Goal: Information Seeking & Learning: Learn about a topic

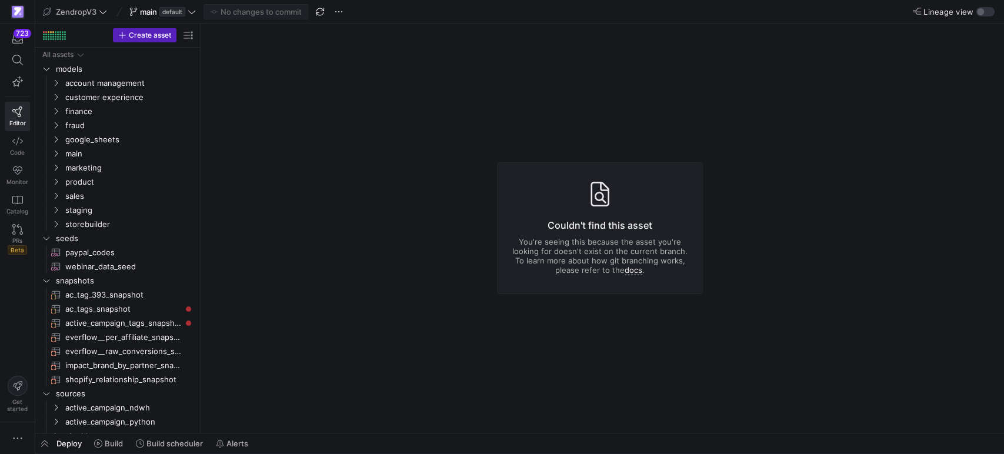
click at [505, 142] on y42-asset-editor-not-found "Couldn't find this asset You're seeing this because the asset you're looking fo…" at bounding box center [600, 228] width 799 height 409
click at [168, 440] on span "Build scheduler" at bounding box center [174, 443] width 56 height 9
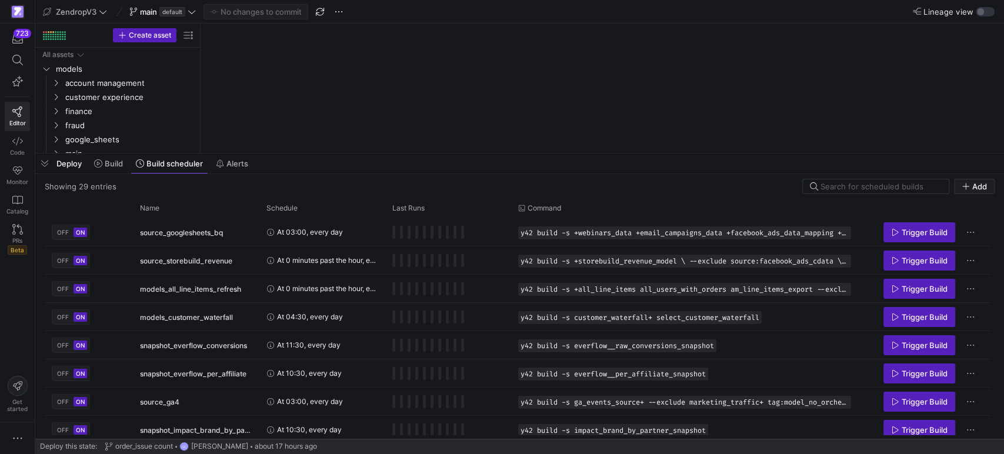
drag, startPoint x: 312, startPoint y: 238, endPoint x: 330, endPoint y: 145, distance: 95.4
click at [330, 151] on div at bounding box center [519, 153] width 968 height 5
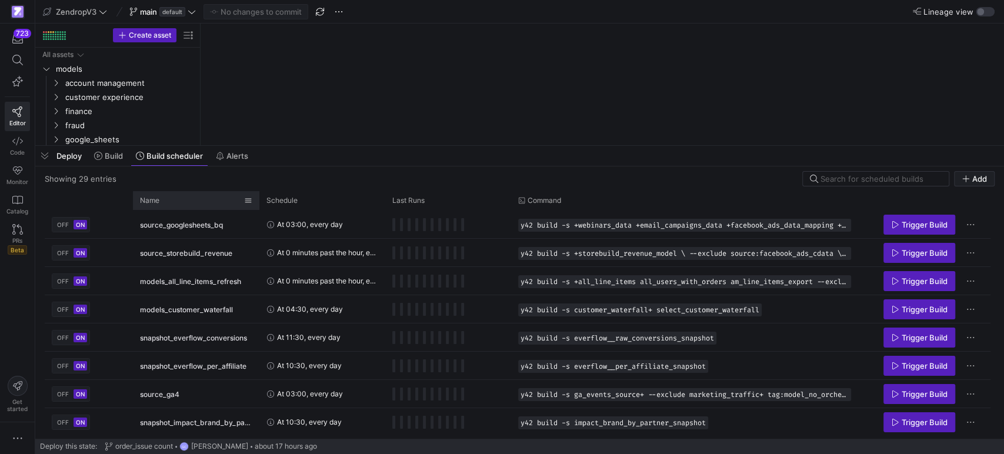
click at [175, 197] on div "Name" at bounding box center [192, 200] width 104 height 13
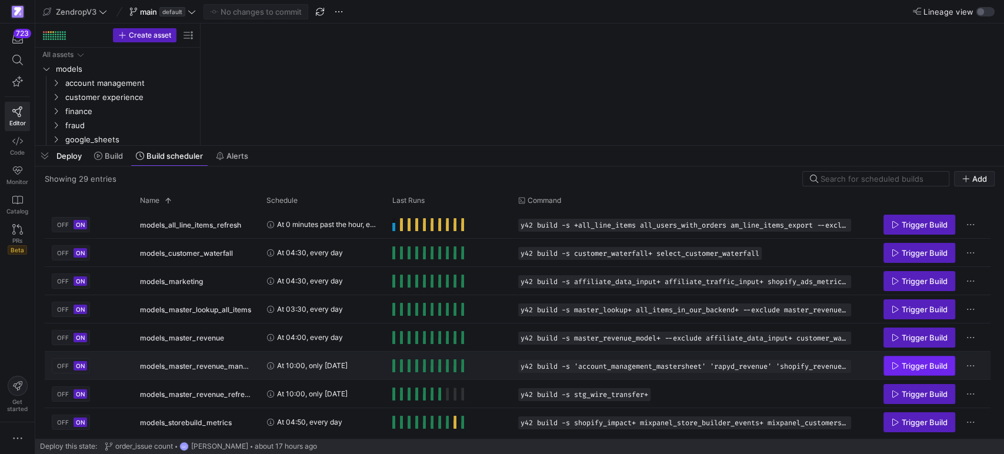
click at [912, 363] on span "Trigger Build" at bounding box center [924, 365] width 46 height 9
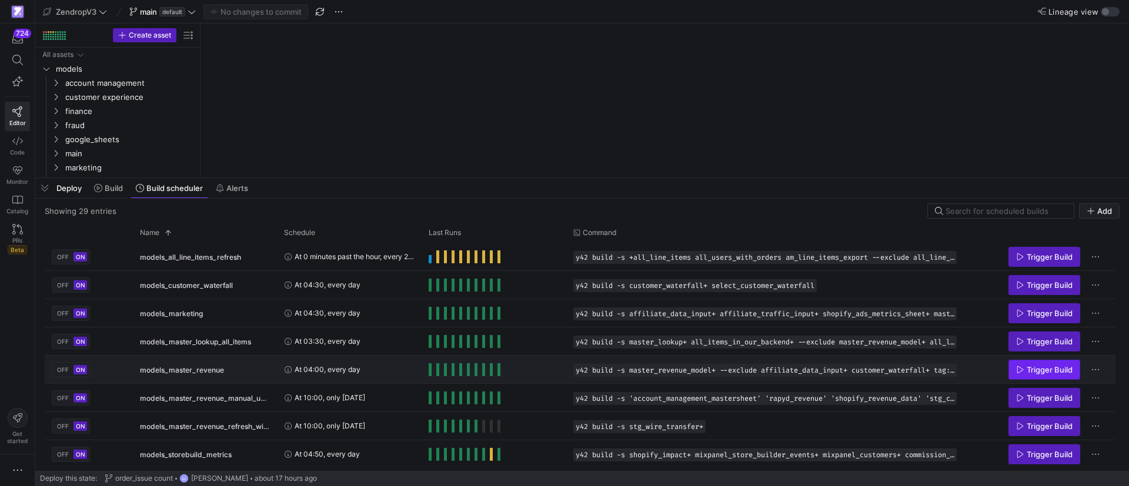
click at [1040, 367] on span "Trigger Build" at bounding box center [1050, 369] width 46 height 9
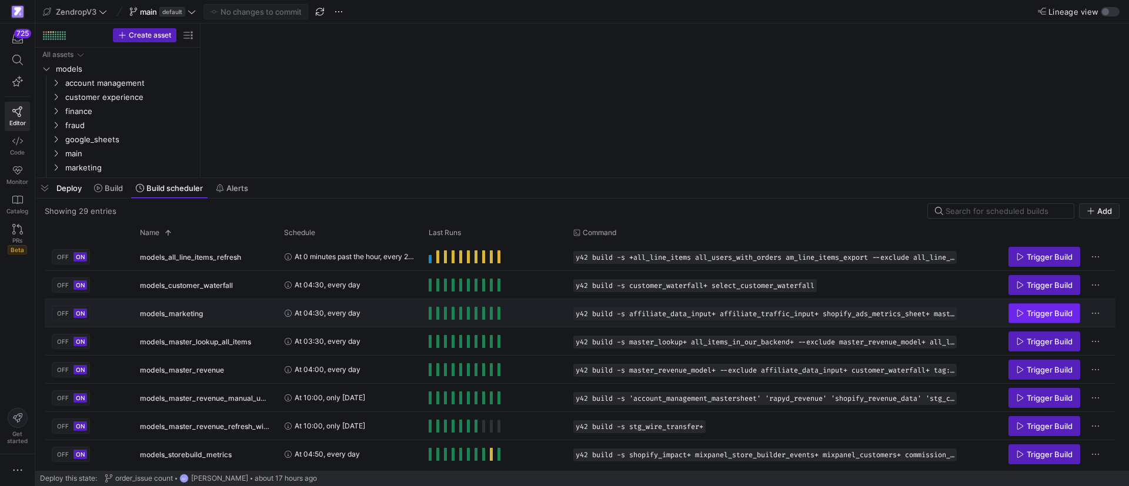
click at [1035, 313] on span "Trigger Build" at bounding box center [1050, 313] width 46 height 9
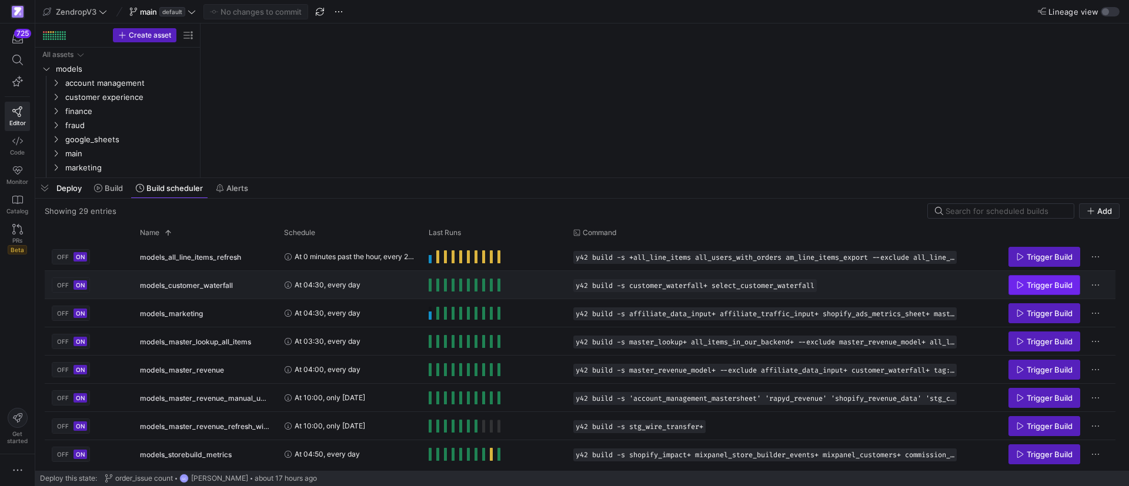
click at [1038, 283] on span "Trigger Build" at bounding box center [1050, 284] width 46 height 9
click at [49, 186] on span "button" at bounding box center [44, 188] width 19 height 20
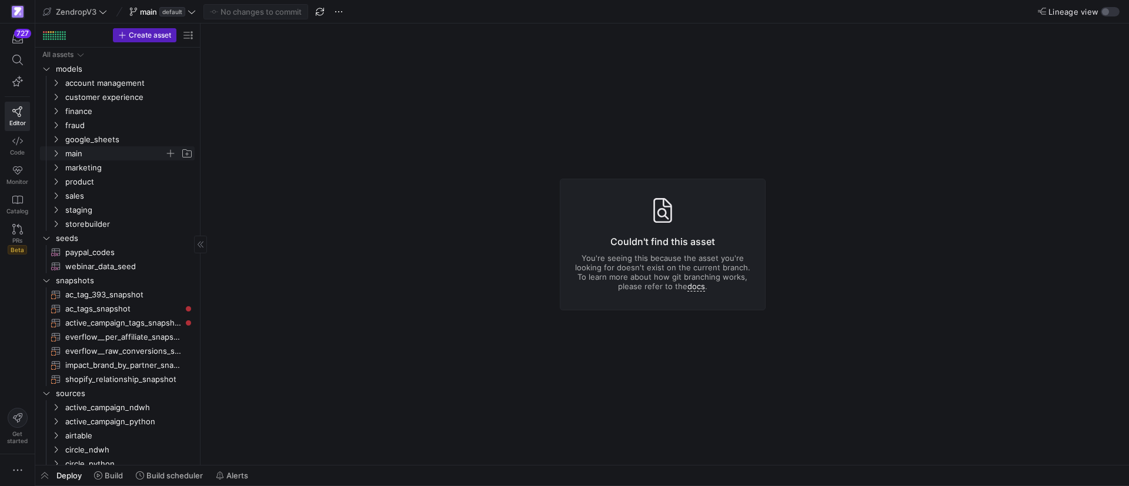
click at [52, 151] on icon "Press SPACE to select this row." at bounding box center [56, 153] width 8 height 7
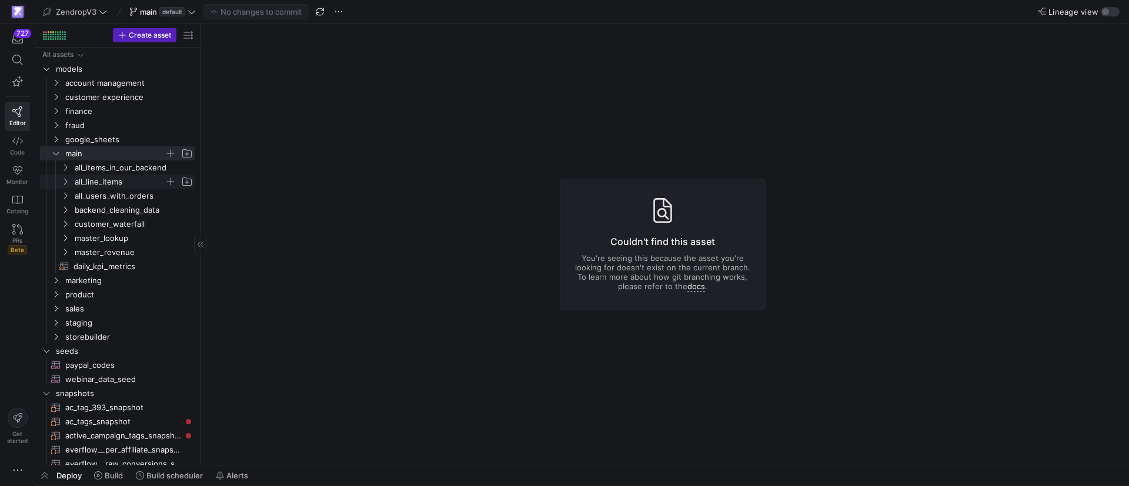
click at [66, 182] on icon "Press SPACE to select this row." at bounding box center [65, 181] width 8 height 7
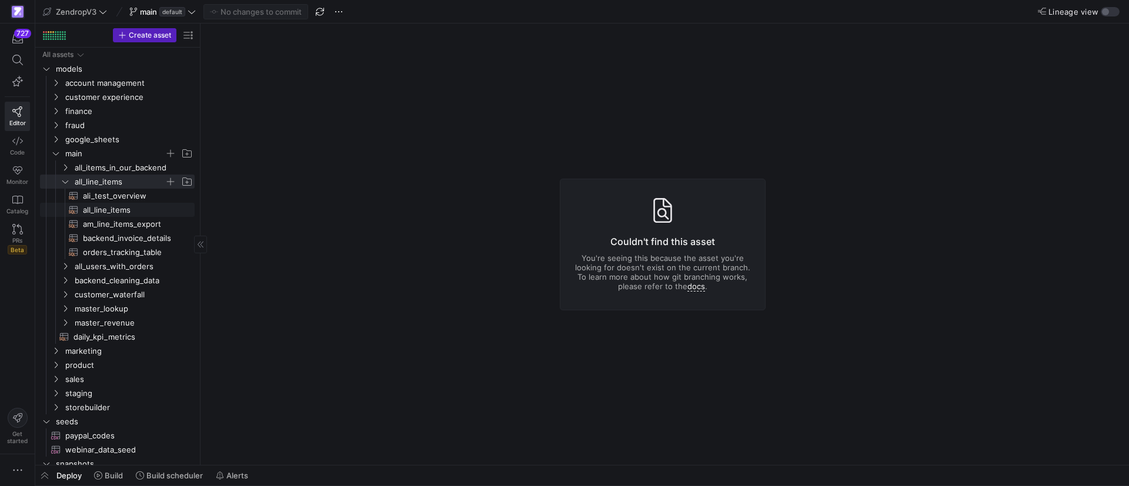
click at [106, 212] on span "all_line_items​​​​​​​​​​" at bounding box center [132, 210] width 98 height 14
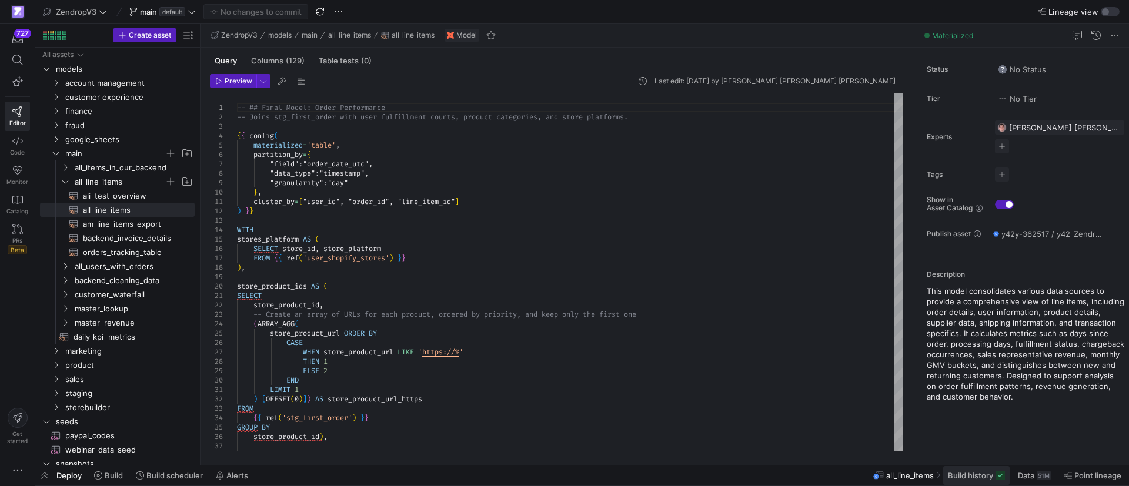
click at [963, 480] on span at bounding box center [976, 475] width 66 height 19
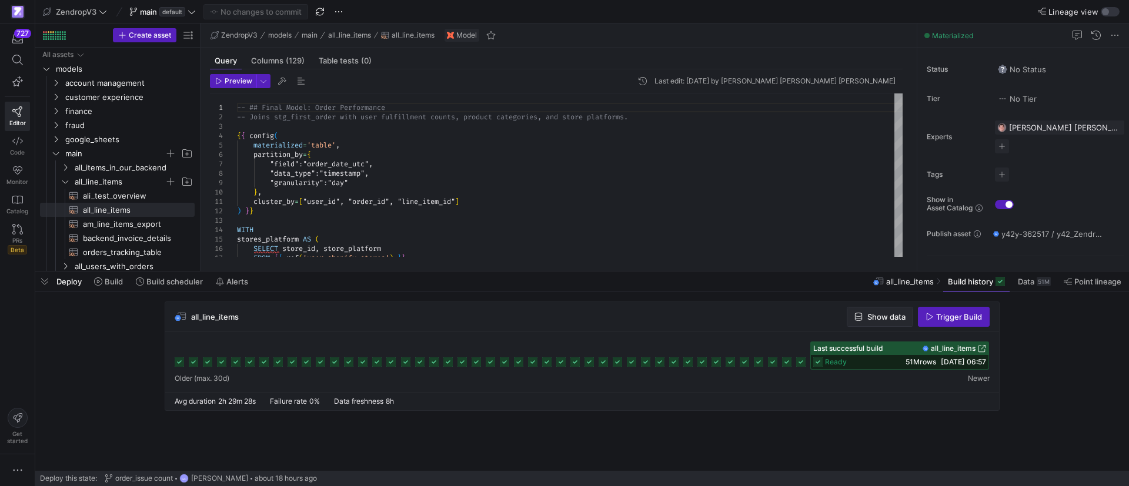
click at [877, 315] on span "Show data" at bounding box center [886, 316] width 38 height 9
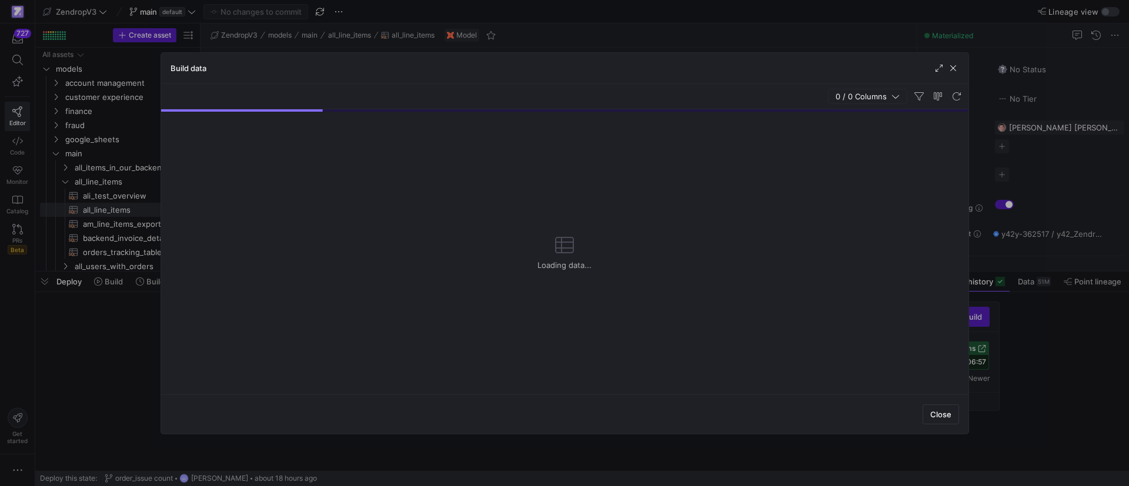
click at [881, 95] on span "0 / 0 Columns" at bounding box center [864, 96] width 56 height 9
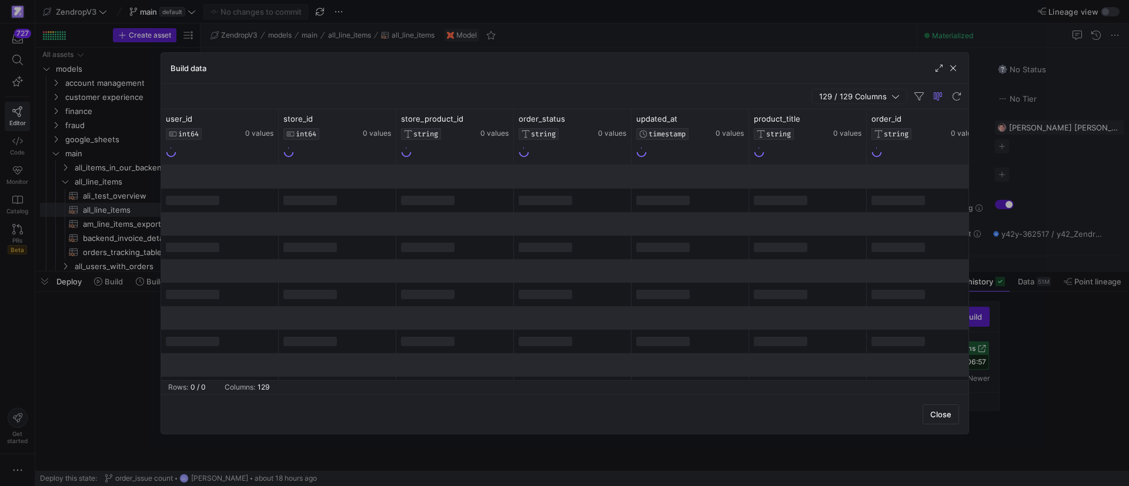
click at [873, 94] on span "129 / 129 Columns" at bounding box center [855, 96] width 72 height 9
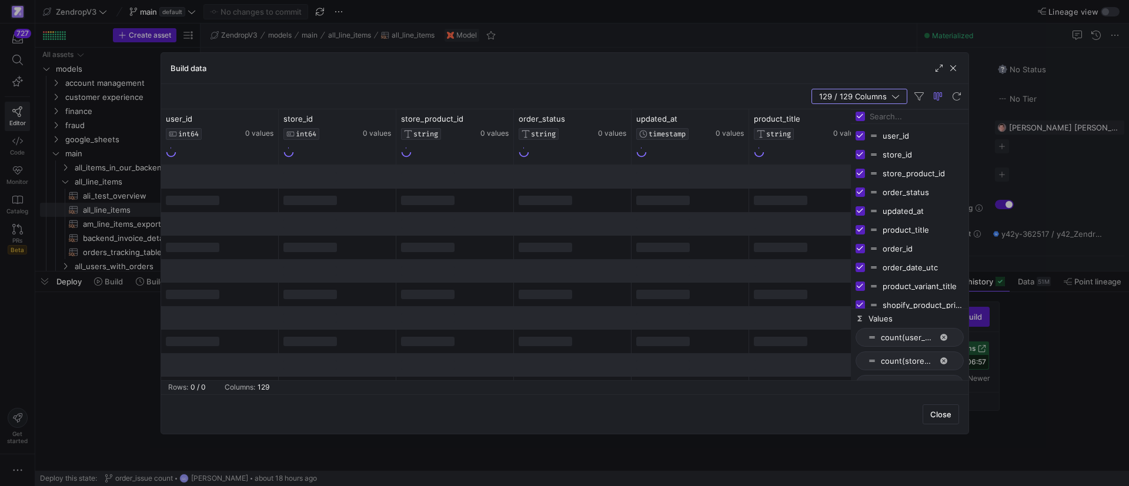
click at [905, 119] on input "Filter Columns Input" at bounding box center [917, 117] width 94 height 24
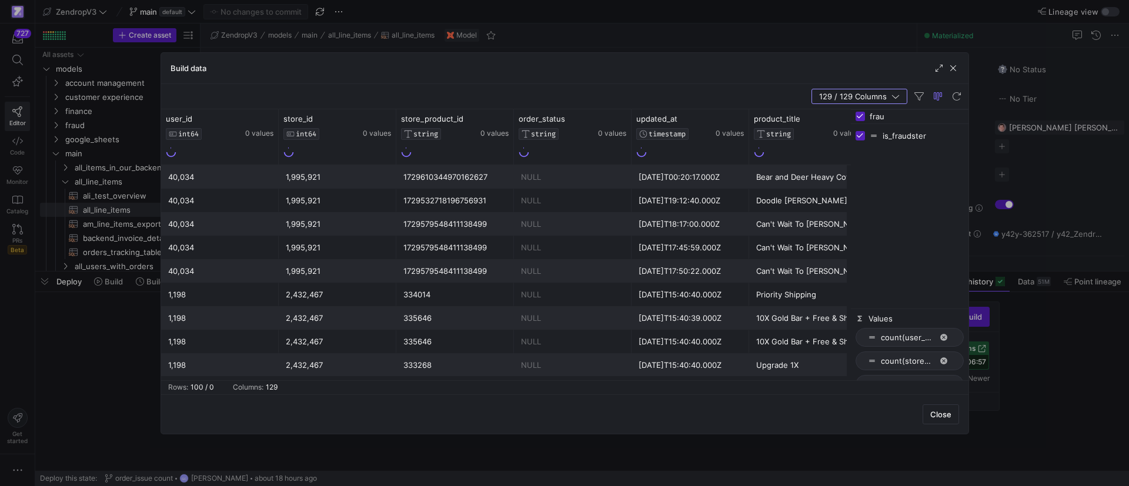
type input "frau"
click at [953, 66] on span "button" at bounding box center [953, 68] width 12 height 12
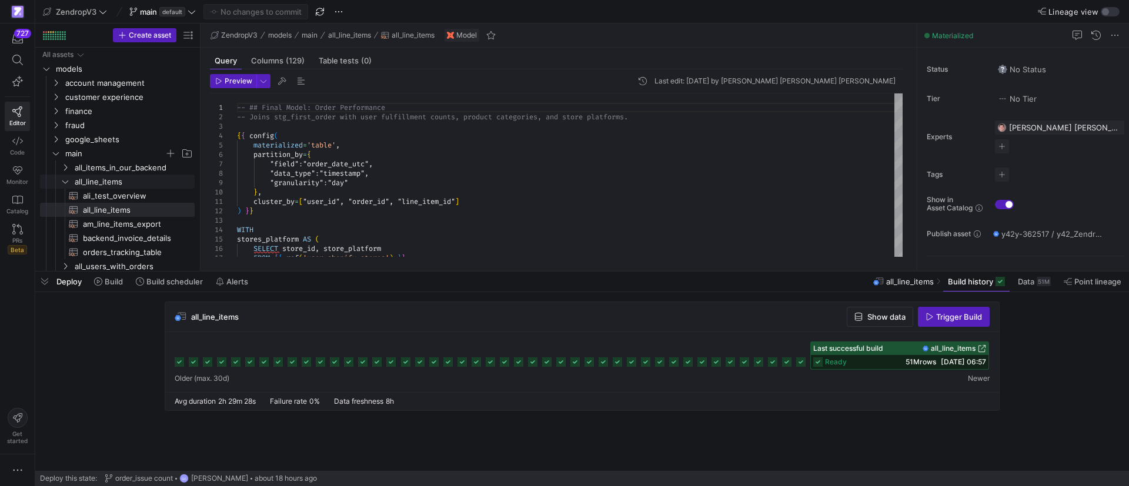
drag, startPoint x: 65, startPoint y: 178, endPoint x: 91, endPoint y: 193, distance: 30.3
click at [64, 178] on icon "Press SPACE to select this row." at bounding box center [65, 181] width 8 height 7
click at [49, 285] on span "button" at bounding box center [44, 282] width 19 height 20
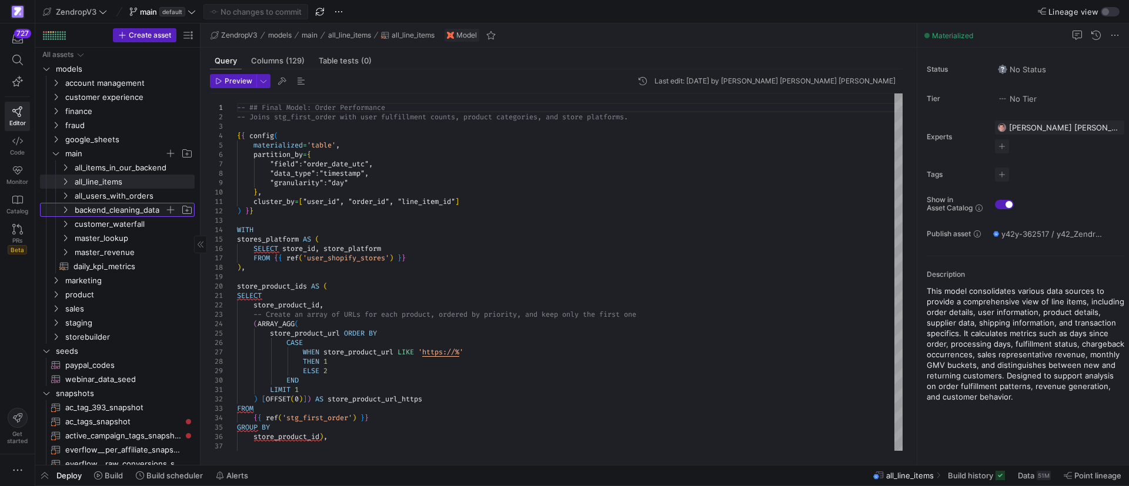
click at [64, 208] on icon "Press SPACE to select this row." at bounding box center [65, 209] width 8 height 7
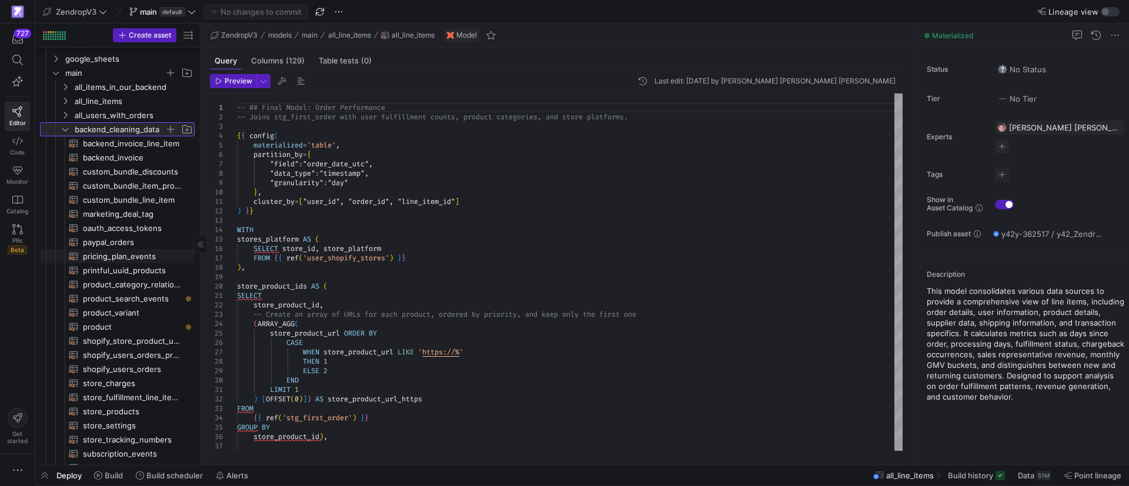
scroll to position [88, 0]
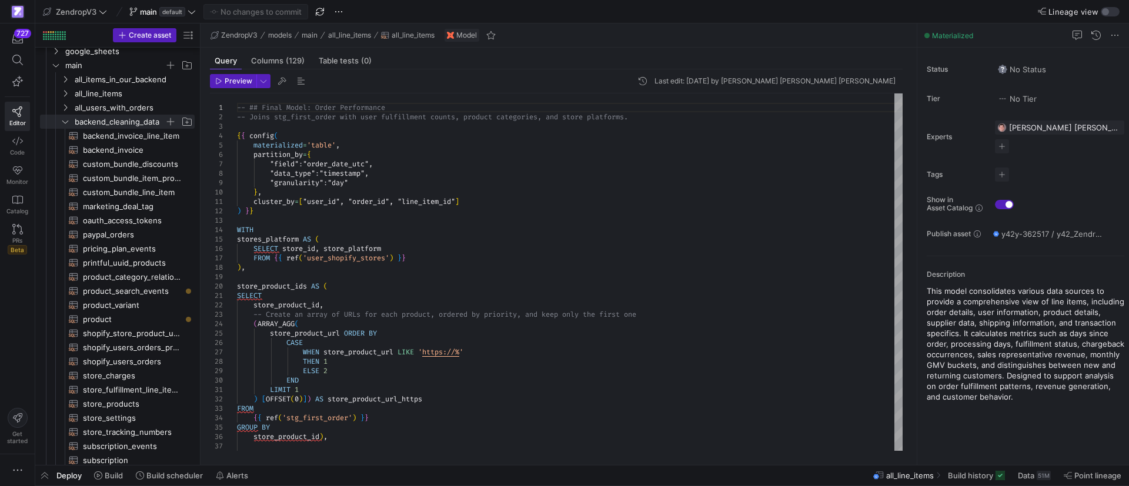
click at [202, 197] on div "Preview Last edit: [DATE] by [PERSON_NAME] [PERSON_NAME] [PERSON_NAME] 1 2 3 4 …" at bounding box center [556, 262] width 711 height 386
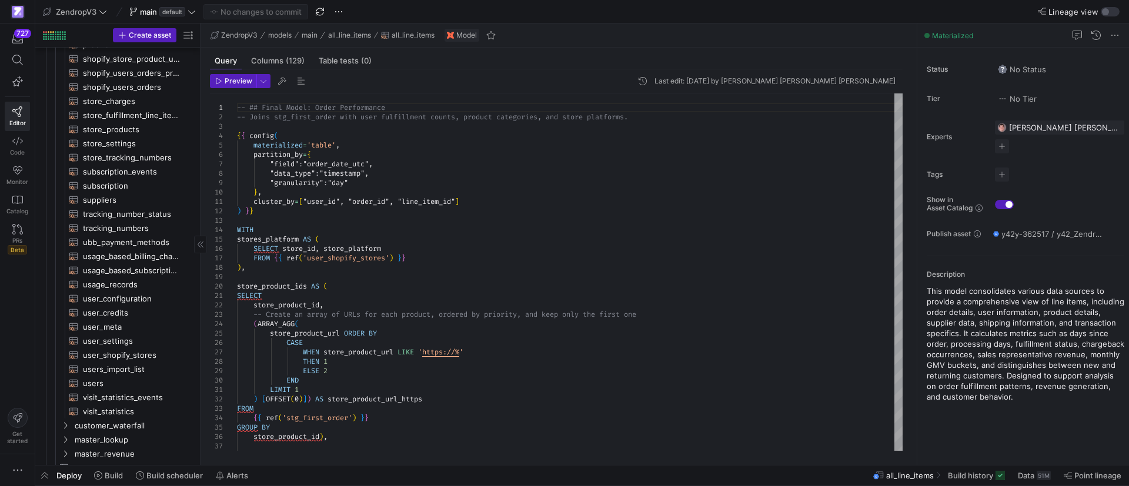
scroll to position [351, 0]
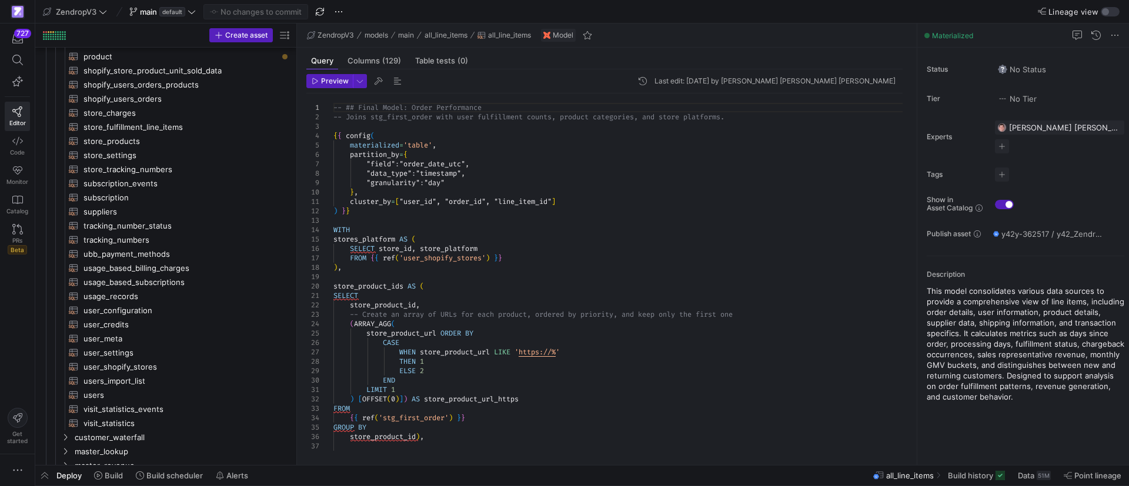
drag, startPoint x: 199, startPoint y: 173, endPoint x: 295, endPoint y: 177, distance: 96.5
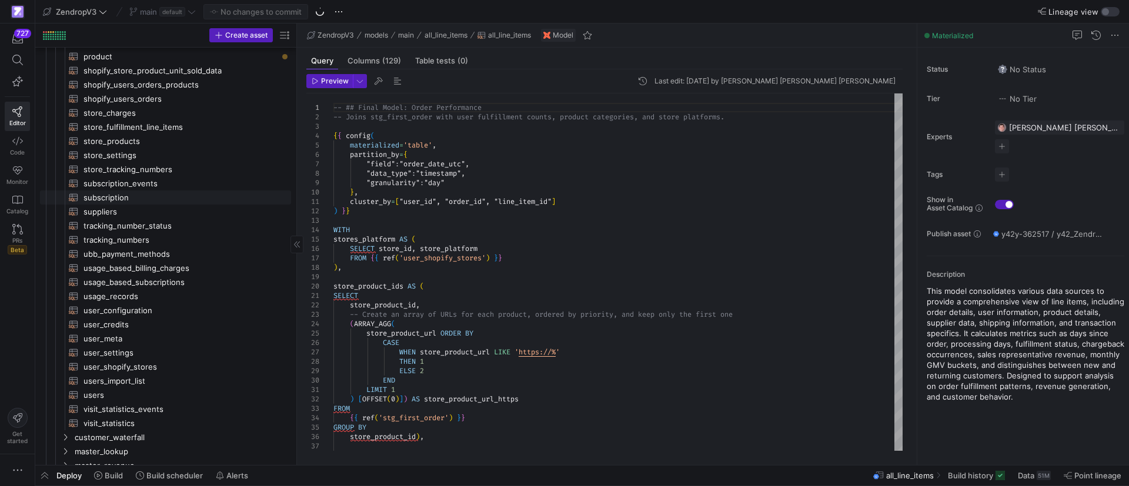
scroll to position [263, 0]
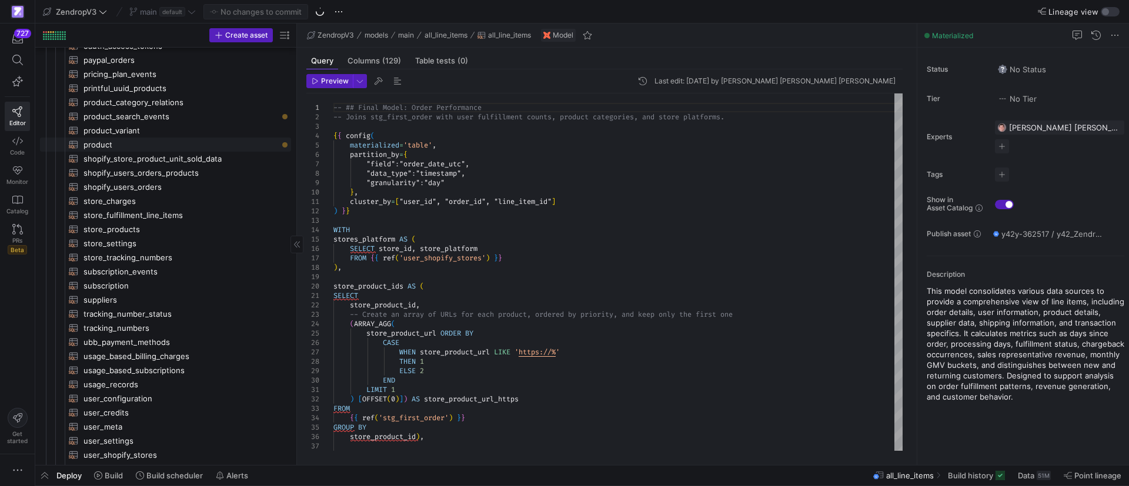
click at [103, 145] on span "product​​​​​​​​​​" at bounding box center [180, 145] width 194 height 14
type textarea "{{ config( materialized='table' ) }} WITH product AS( SELECT* EXCEPT( name, id,…"
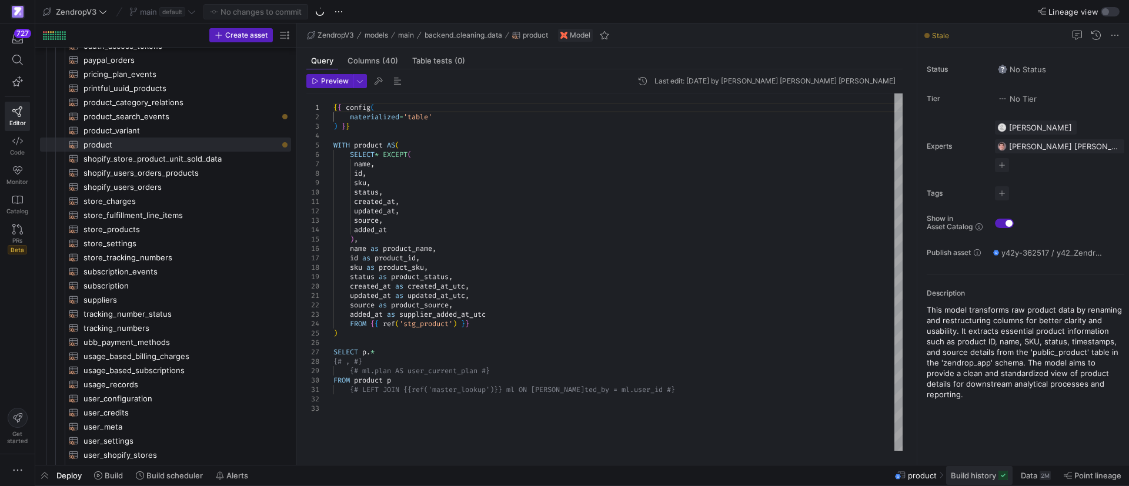
click at [971, 482] on span at bounding box center [979, 475] width 66 height 19
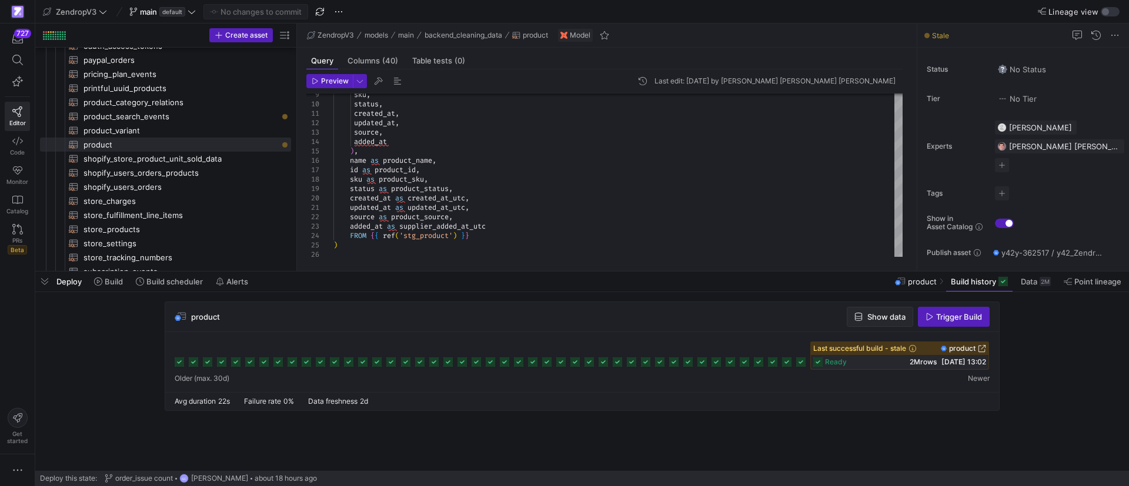
click at [880, 318] on span "Show data" at bounding box center [886, 316] width 38 height 9
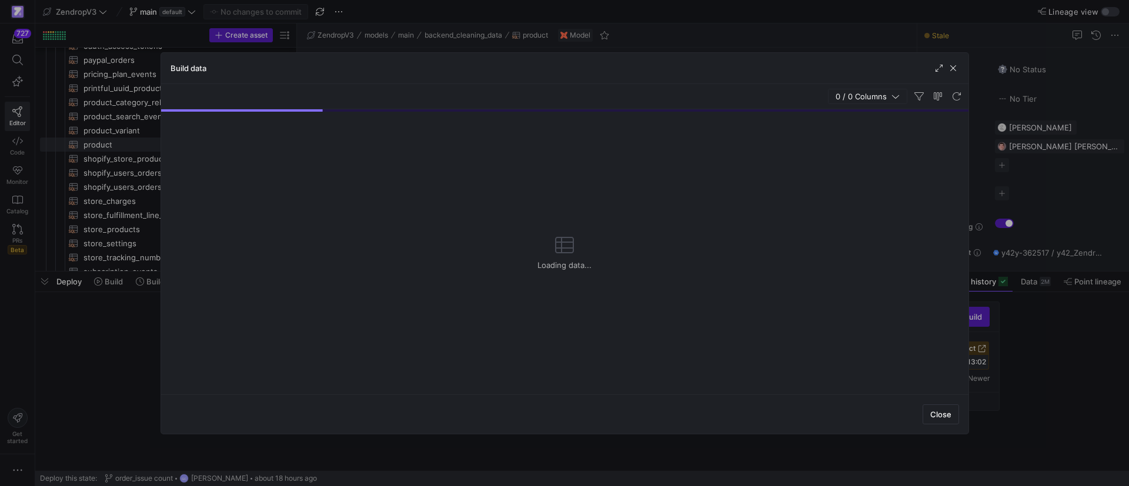
click at [849, 98] on span "0 / 0 Columns" at bounding box center [864, 96] width 56 height 9
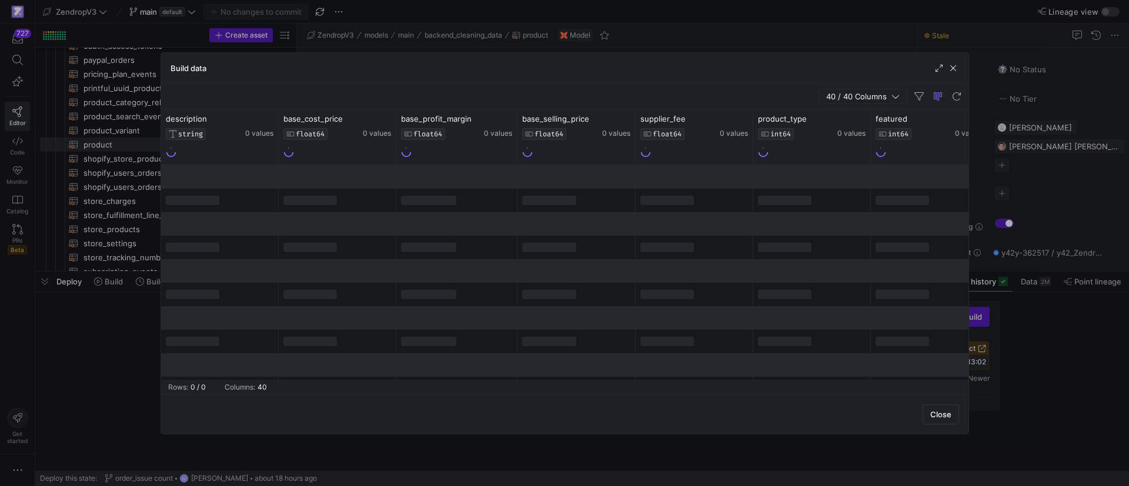
click at [851, 94] on span "40 / 40 Columns" at bounding box center [858, 96] width 65 height 9
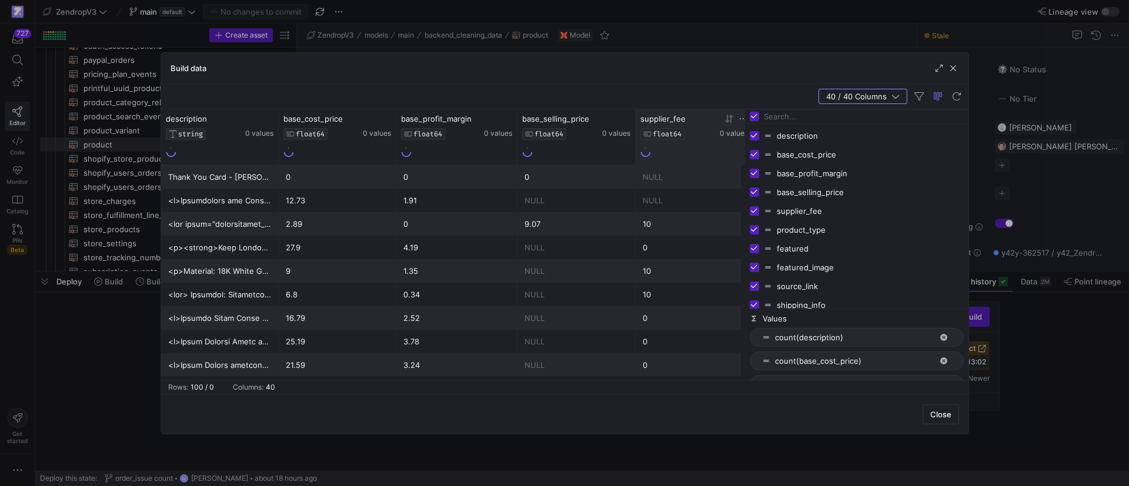
drag, startPoint x: 851, startPoint y: 146, endPoint x: 739, endPoint y: 152, distance: 111.9
click at [743, 152] on div at bounding box center [744, 244] width 3 height 271
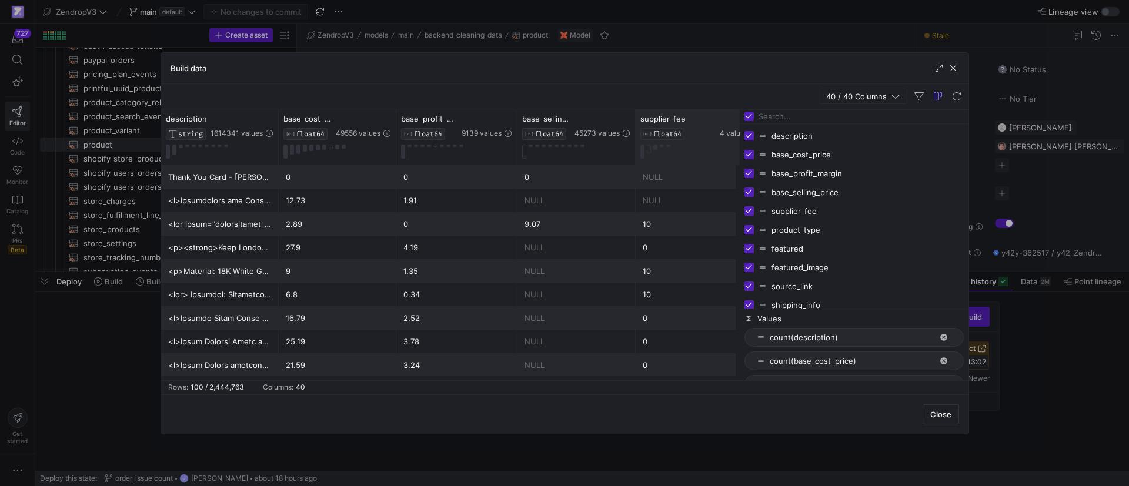
click at [875, 111] on input "Filter Columns Input" at bounding box center [861, 117] width 205 height 24
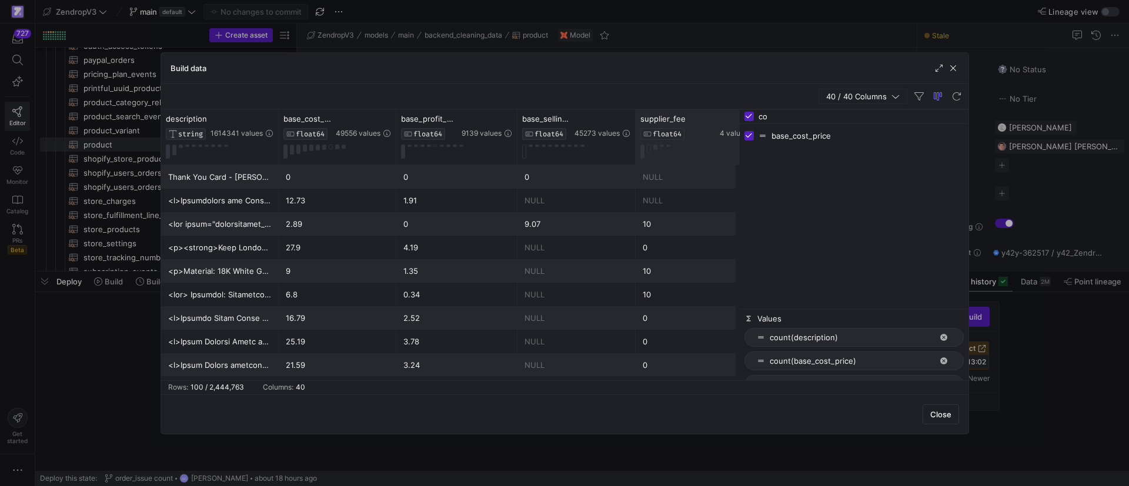
type input "c"
type input "pric"
drag, startPoint x: 830, startPoint y: 143, endPoint x: 808, endPoint y: 207, distance: 67.9
click at [808, 207] on div "base_cost_price base_selling_price" at bounding box center [854, 216] width 229 height 185
click at [956, 70] on span "button" at bounding box center [953, 68] width 12 height 12
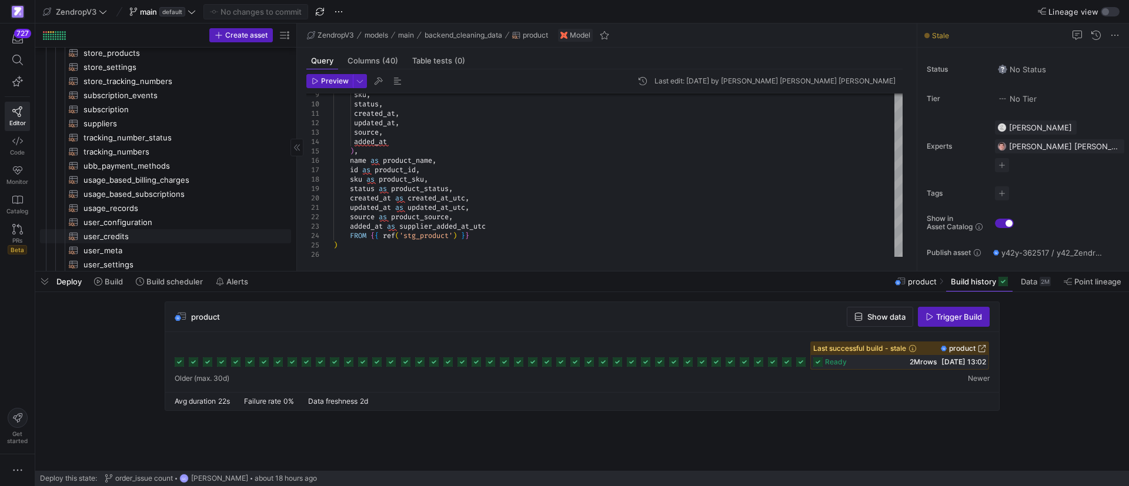
scroll to position [527, 0]
click at [126, 200] on span "users_import_list​​​​​​​​​​" at bounding box center [180, 205] width 194 height 14
type textarea "WITH users_import_list AS ( SELECT `created_at`, `deleted_at`, `deleted_from_sh…"
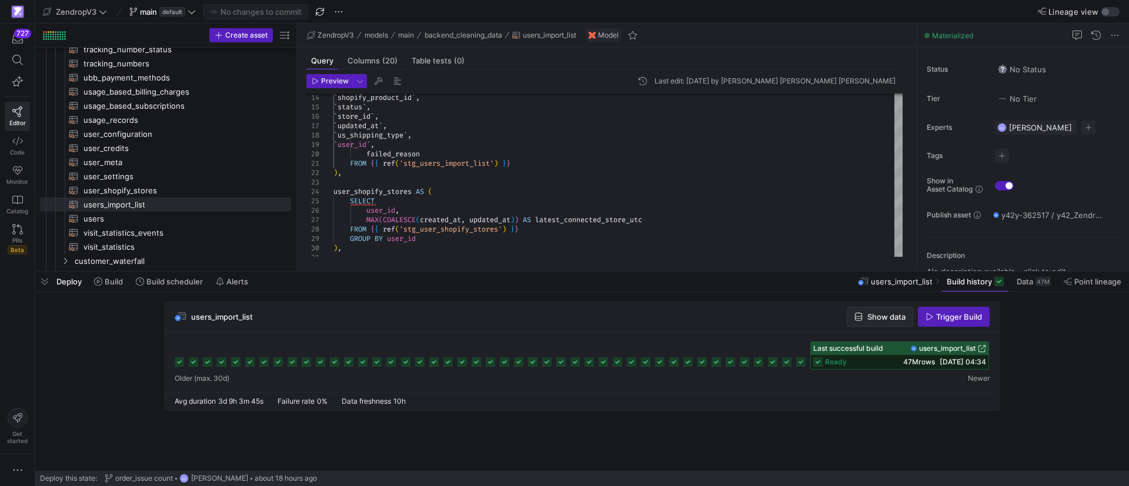
click at [862, 316] on span "Show data" at bounding box center [879, 316] width 51 height 9
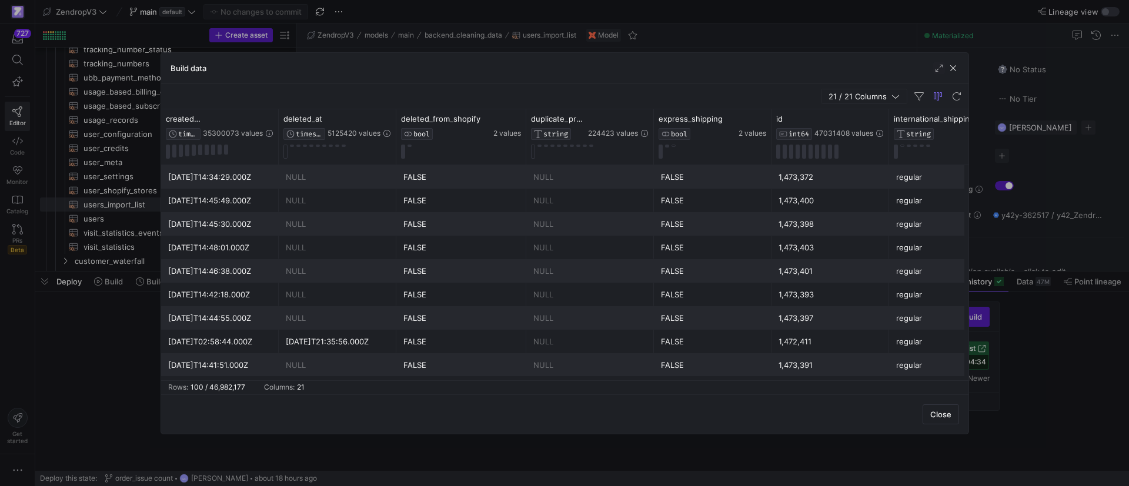
click at [857, 96] on span "21 / 21 Columns" at bounding box center [860, 96] width 63 height 9
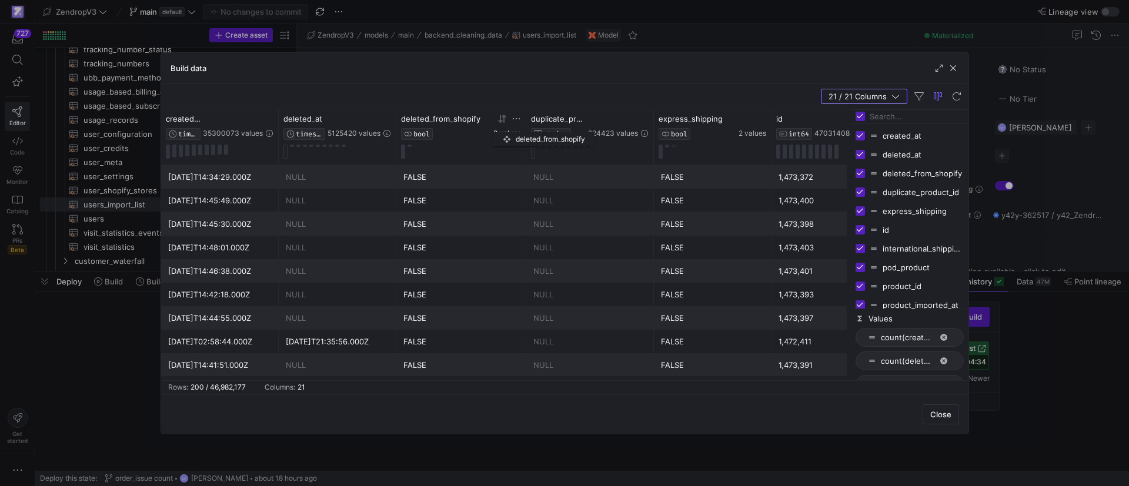
drag, startPoint x: 523, startPoint y: 126, endPoint x: 499, endPoint y: 130, distance: 23.8
click at [499, 130] on div "deleted_from_shopify BOOL 2 values" at bounding box center [461, 136] width 130 height 55
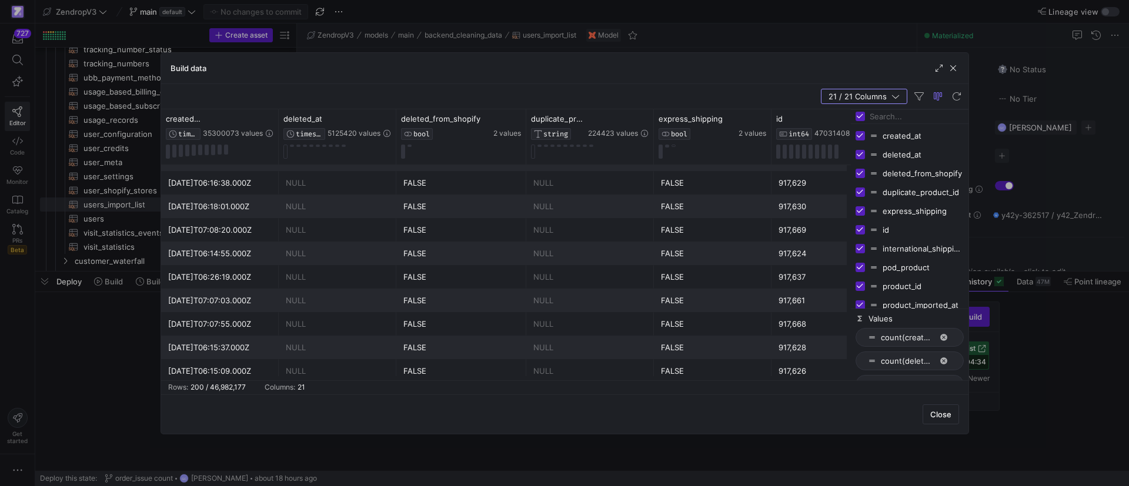
scroll to position [1611, 0]
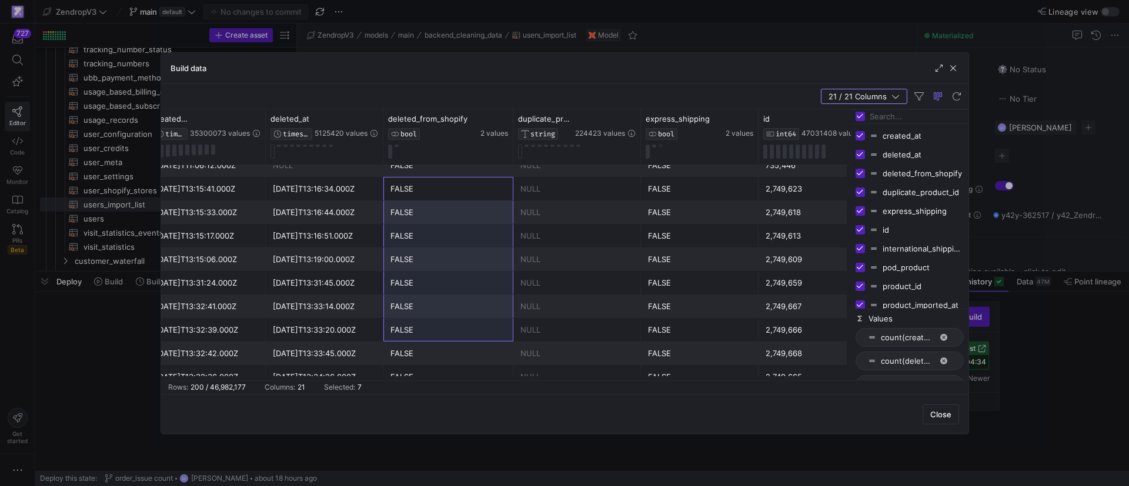
drag, startPoint x: 427, startPoint y: 189, endPoint x: 434, endPoint y: 336, distance: 147.2
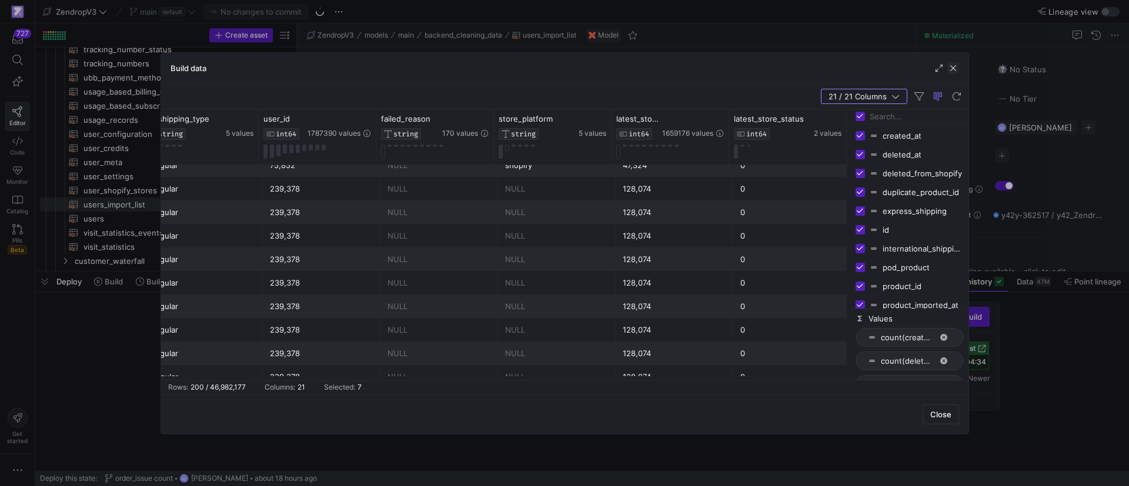
click at [951, 68] on span "button" at bounding box center [953, 68] width 12 height 12
